Goal: Task Accomplishment & Management: Use online tool/utility

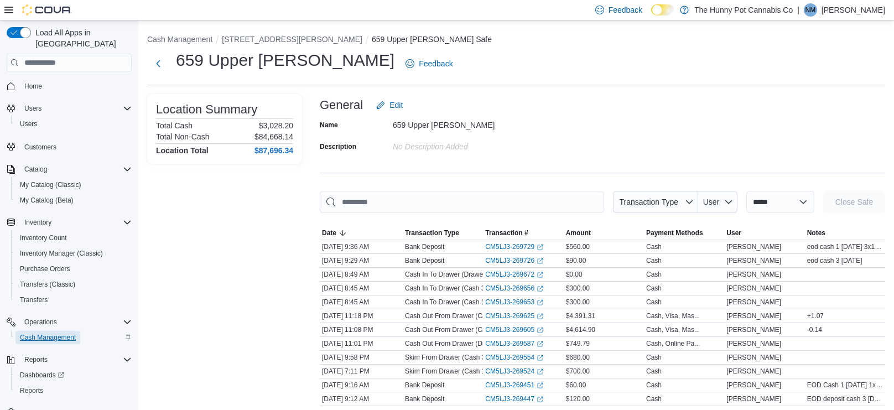
click at [71, 333] on span "Cash Management" at bounding box center [48, 337] width 56 height 9
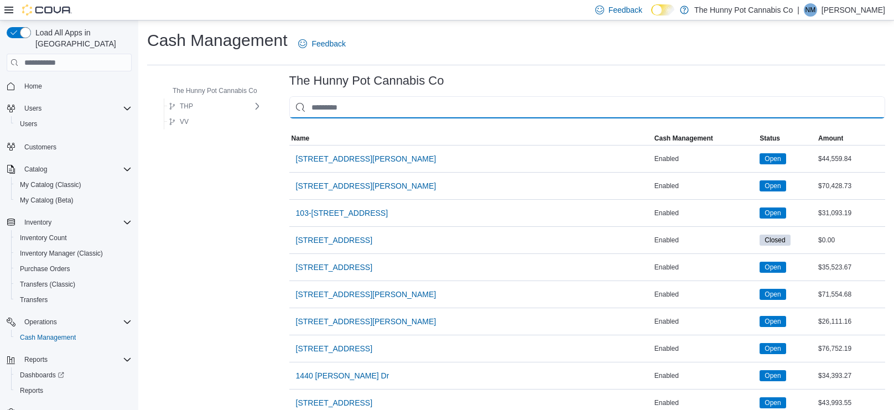
click at [423, 111] on input "This is a search bar. As you type, the results lower in the page will automatic…" at bounding box center [587, 107] width 596 height 22
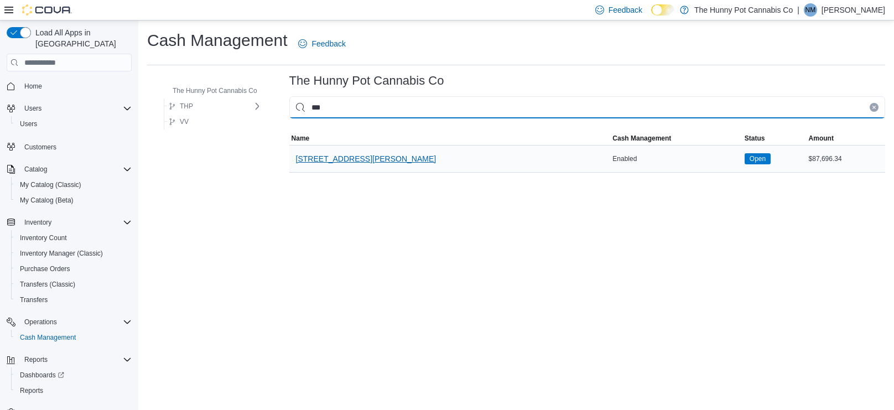
type input "***"
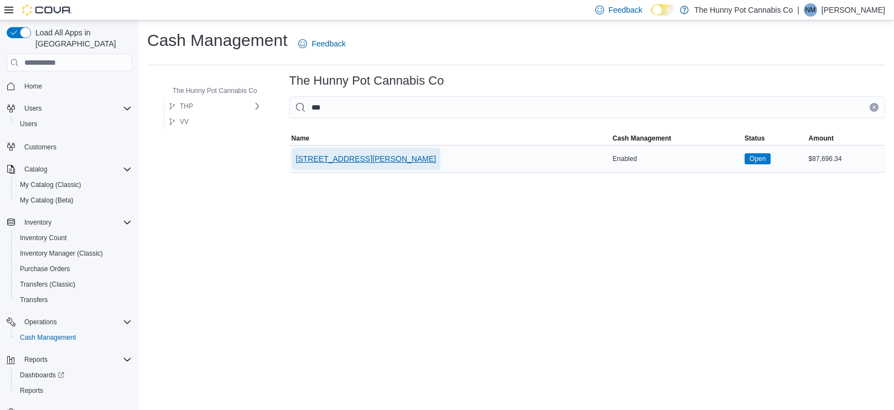
click at [298, 157] on span "[STREET_ADDRESS][PERSON_NAME]" at bounding box center [366, 158] width 140 height 11
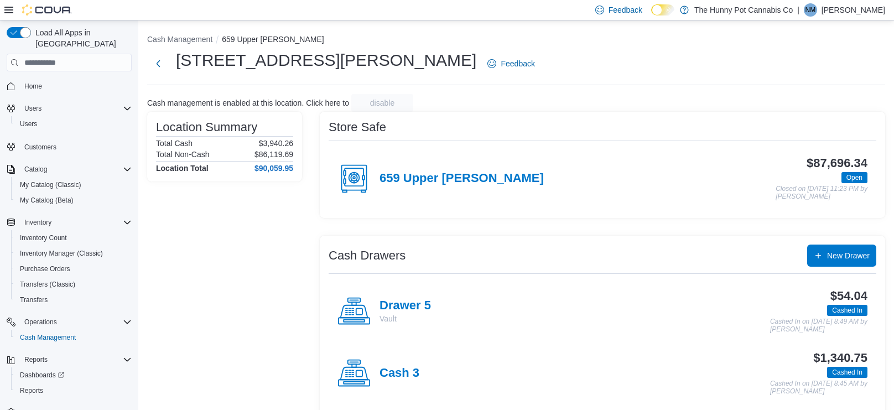
click at [448, 232] on div "Store Safe 659 Upper [PERSON_NAME] $87,696.34 Open Closed on [DATE] 11:23 PM by…" at bounding box center [602, 355] width 565 height 486
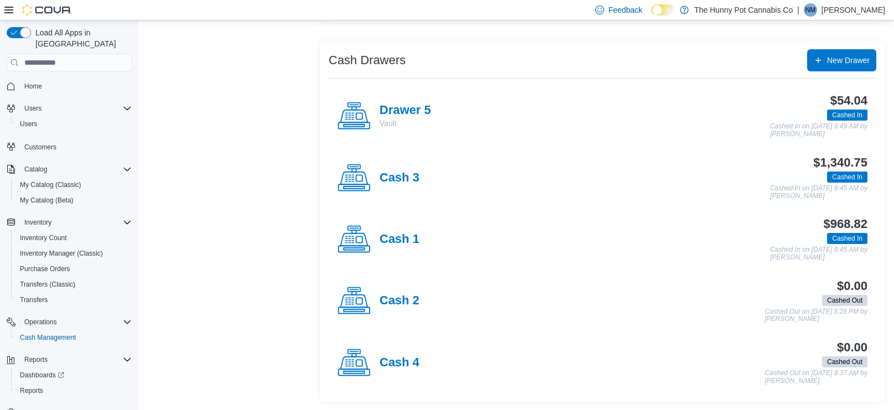
scroll to position [195, 0]
click at [388, 171] on h4 "Cash 3" at bounding box center [399, 178] width 40 height 14
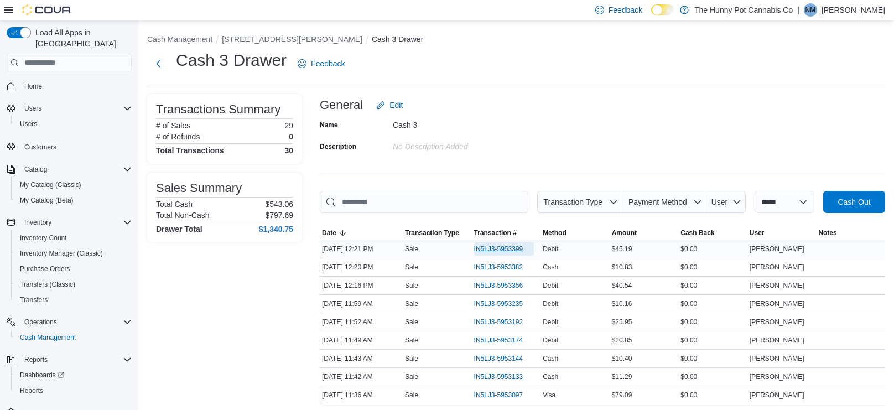
click at [502, 248] on span "IN5LJ3-5953399" at bounding box center [498, 248] width 49 height 9
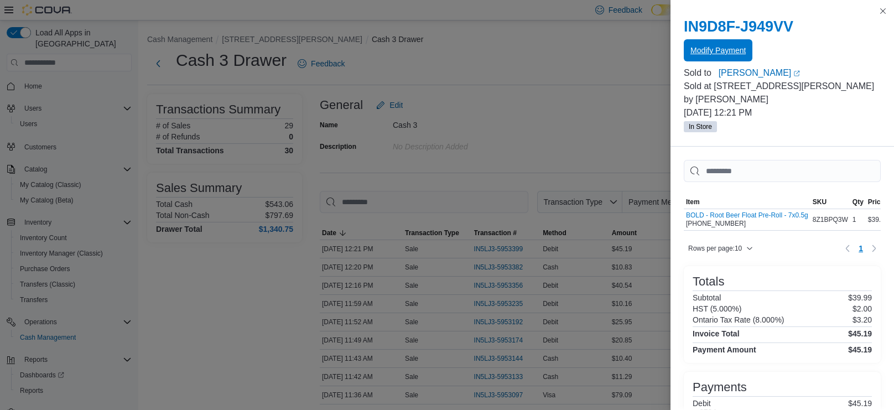
click at [719, 50] on span "Modify Payment" at bounding box center [717, 50] width 55 height 11
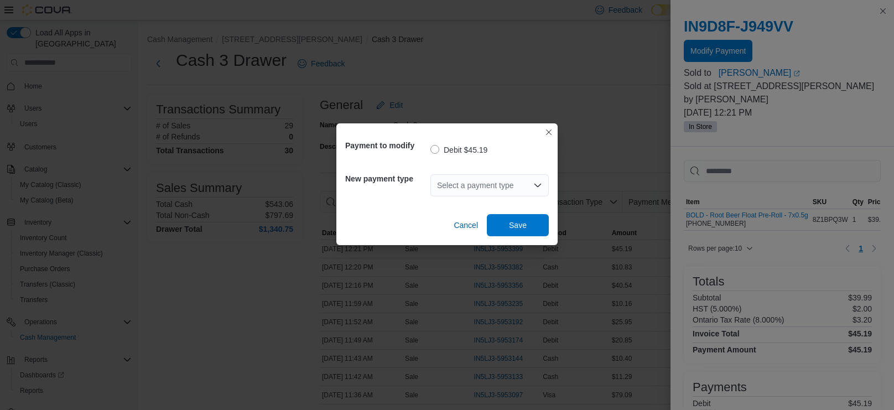
click at [487, 180] on div "Select a payment type" at bounding box center [489, 185] width 118 height 22
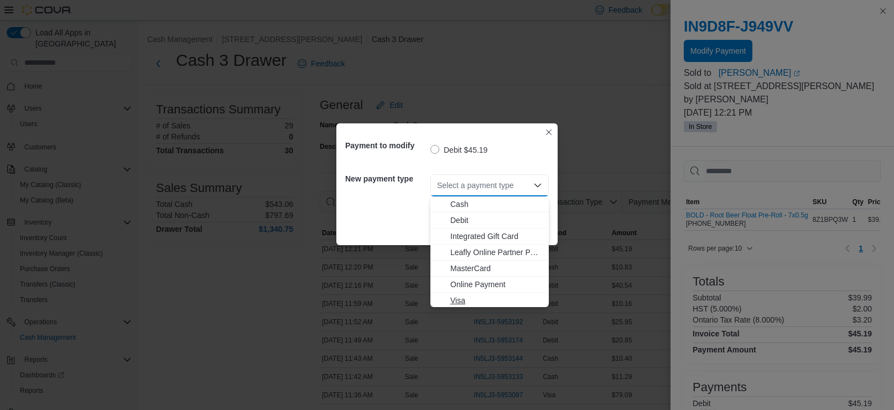
click at [465, 300] on span "Visa" at bounding box center [496, 300] width 92 height 11
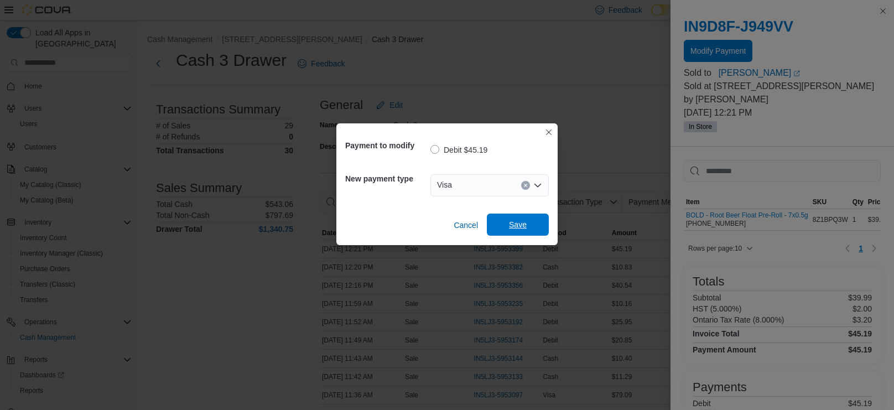
click at [517, 227] on span "Save" at bounding box center [518, 224] width 18 height 11
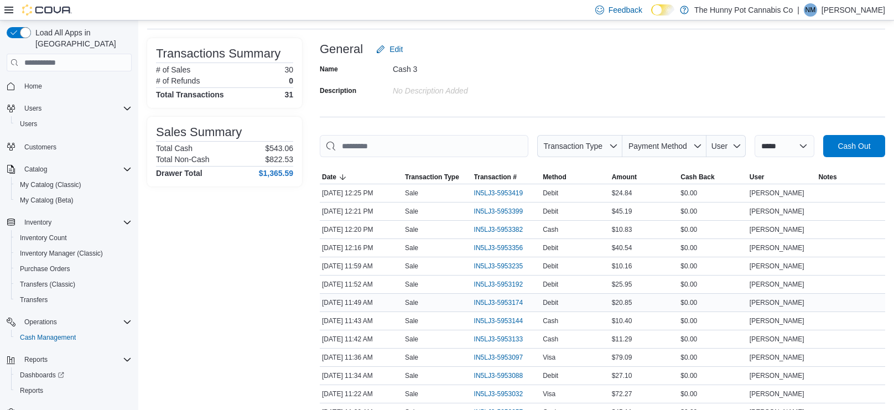
scroll to position [57, 0]
click at [505, 302] on span "IN5LJ3-5953174" at bounding box center [498, 301] width 49 height 9
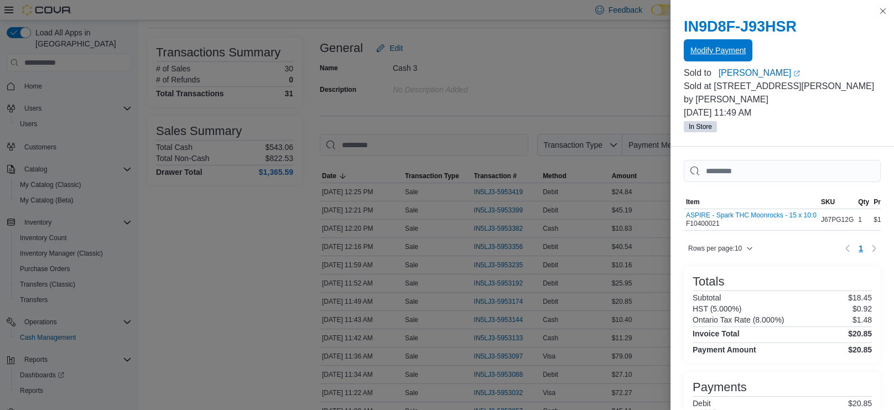
click at [712, 48] on span "Modify Payment" at bounding box center [717, 50] width 55 height 11
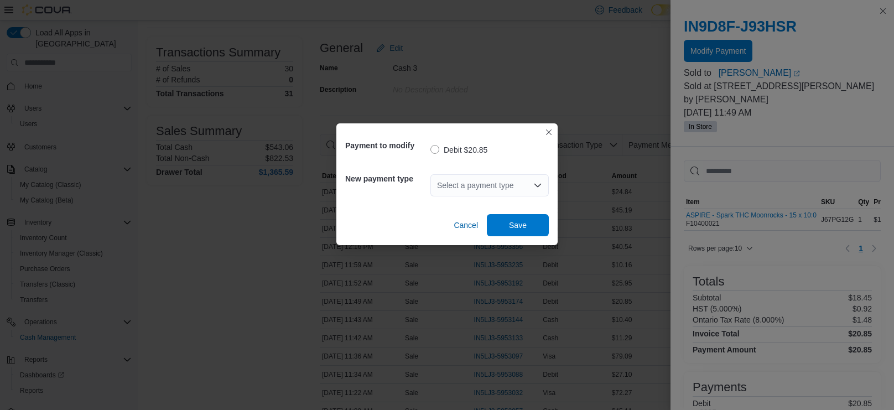
click at [538, 189] on icon "Open list of options" at bounding box center [537, 185] width 9 height 9
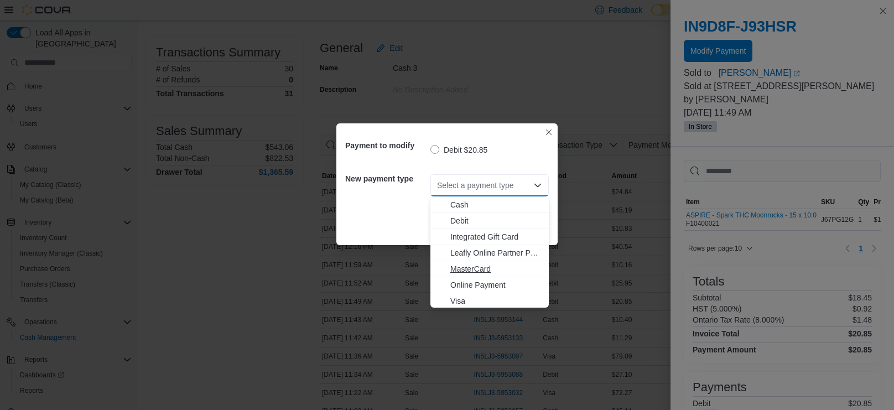
click at [473, 272] on span "MasterCard" at bounding box center [496, 268] width 92 height 11
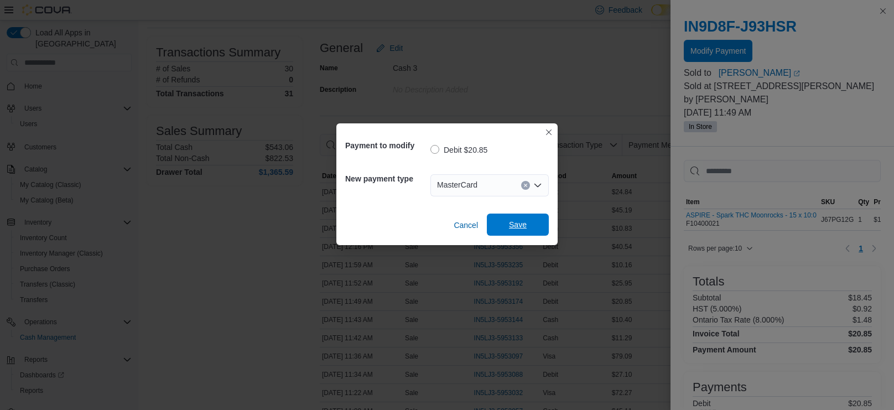
click at [536, 218] on span "Save" at bounding box center [517, 224] width 49 height 22
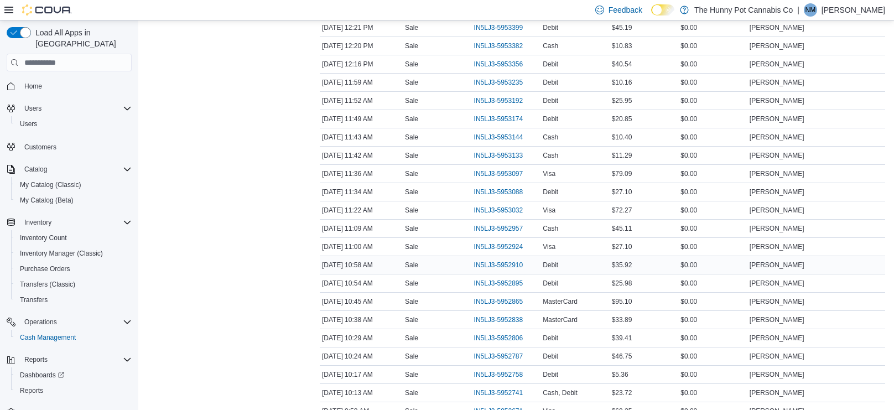
scroll to position [249, 0]
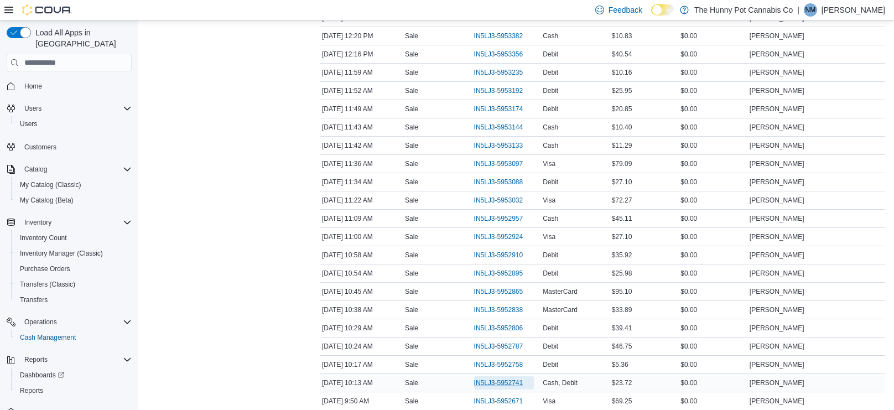
click at [503, 382] on span "IN5LJ3-5952741" at bounding box center [498, 382] width 49 height 9
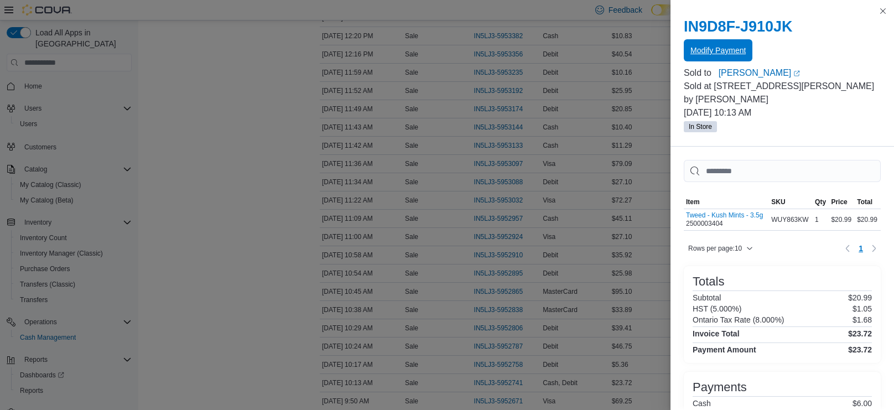
click at [721, 56] on span "Modify Payment" at bounding box center [717, 50] width 55 height 22
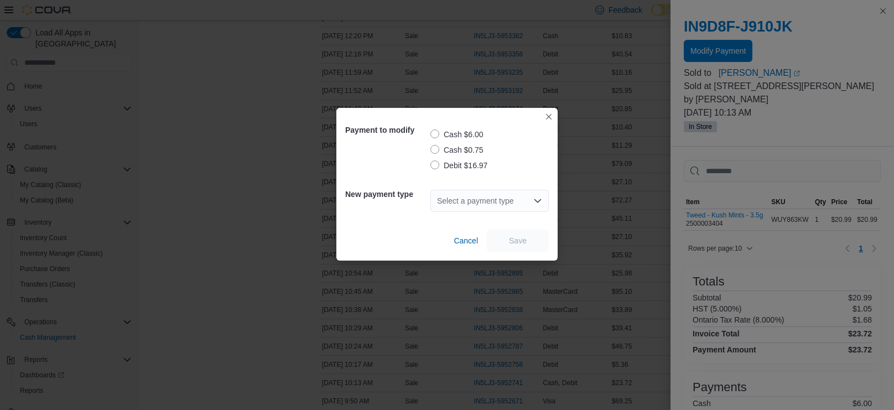
click at [437, 164] on label "Debit $16.97" at bounding box center [458, 165] width 57 height 13
click at [498, 205] on div "Select a payment type" at bounding box center [489, 201] width 118 height 22
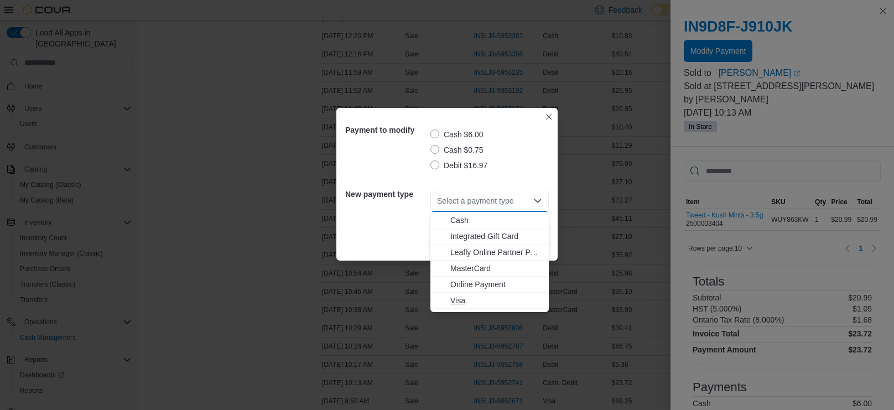
click at [467, 299] on span "Visa" at bounding box center [496, 300] width 92 height 11
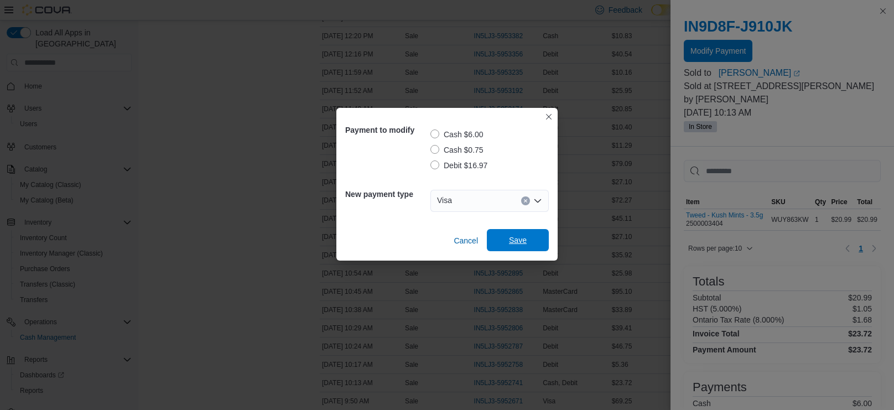
click at [521, 250] on span "Save" at bounding box center [517, 240] width 49 height 22
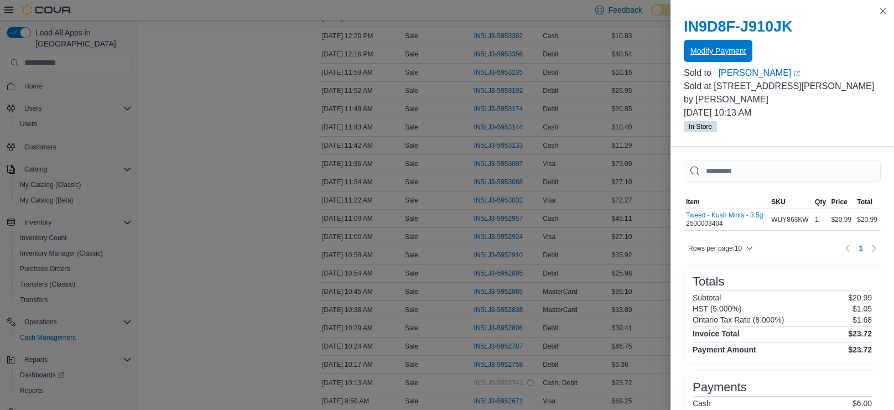
scroll to position [0, 0]
